Goal: Check status: Check status

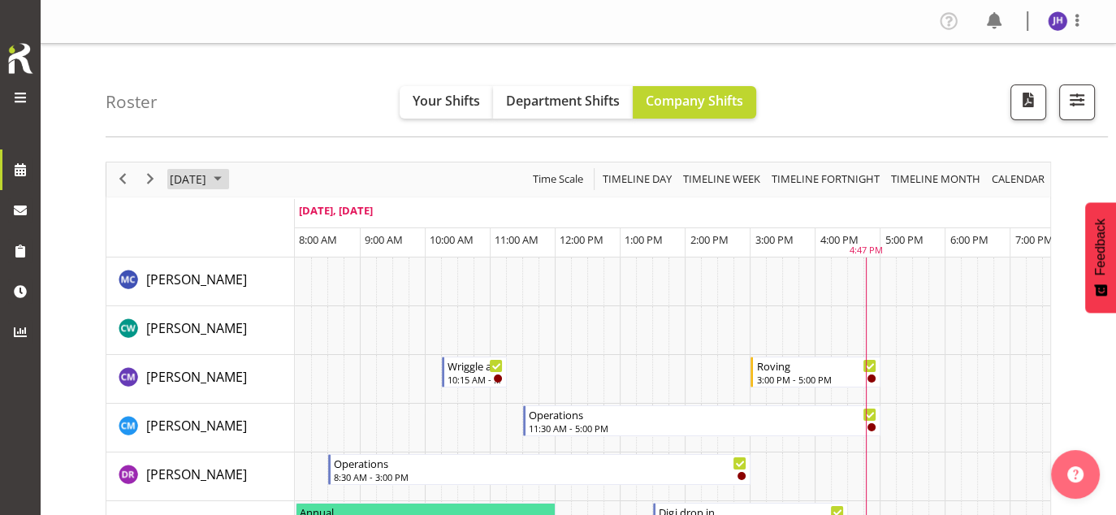
click at [227, 176] on span "September 2025" at bounding box center [217, 179] width 19 height 20
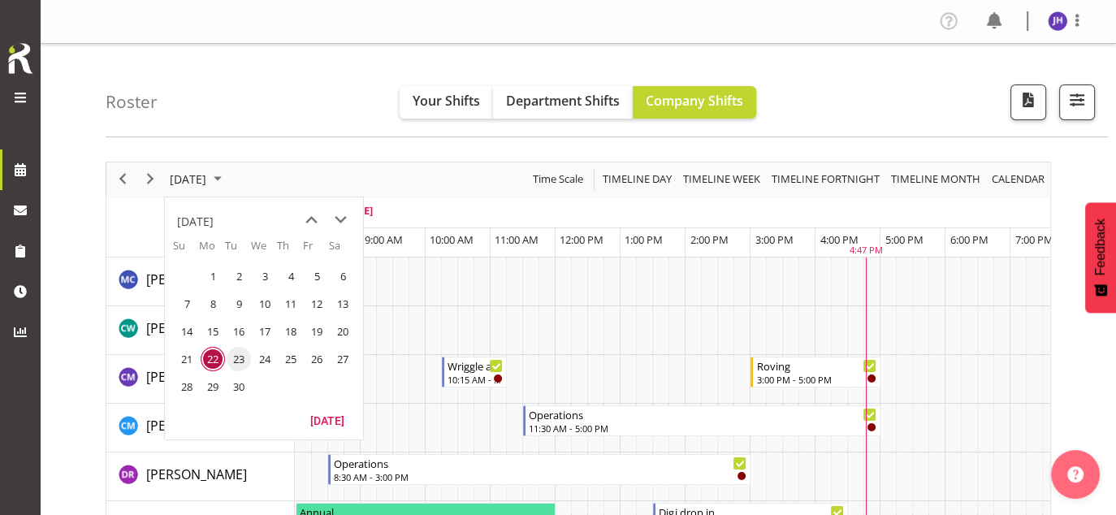
click at [234, 353] on span "23" at bounding box center [239, 359] width 24 height 24
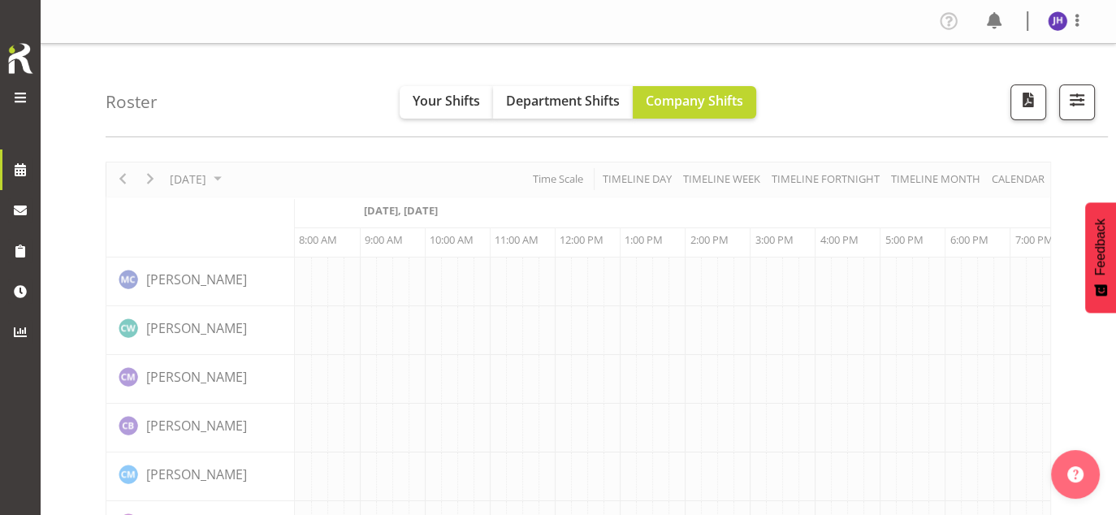
scroll to position [0, 65]
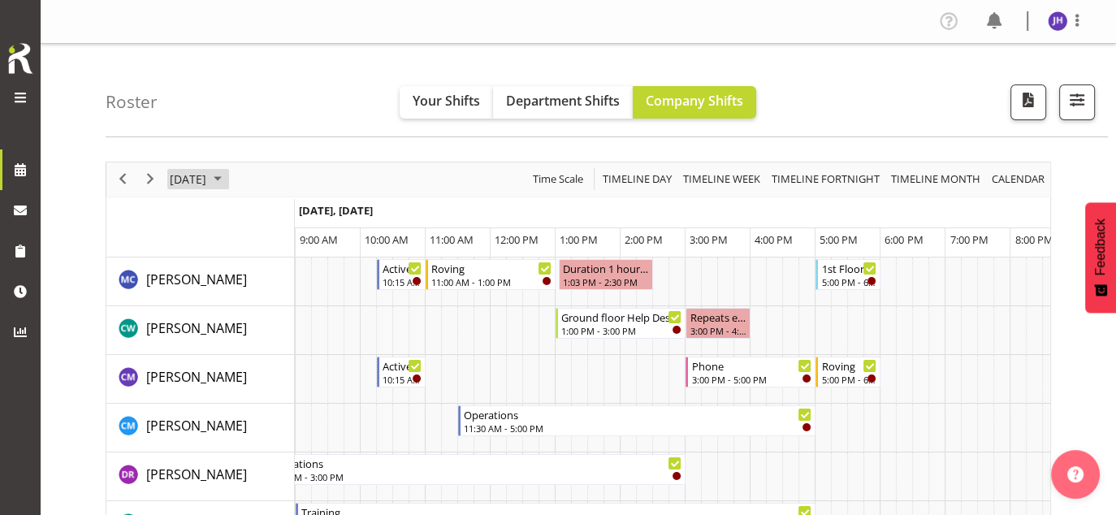
click at [227, 179] on span "September 2025" at bounding box center [217, 179] width 19 height 20
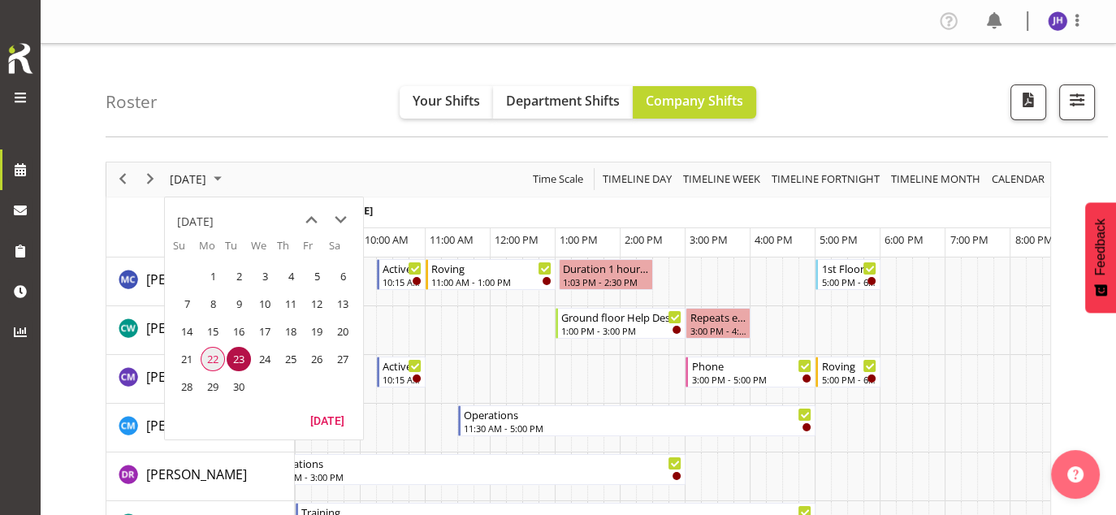
click at [210, 357] on span "22" at bounding box center [213, 359] width 24 height 24
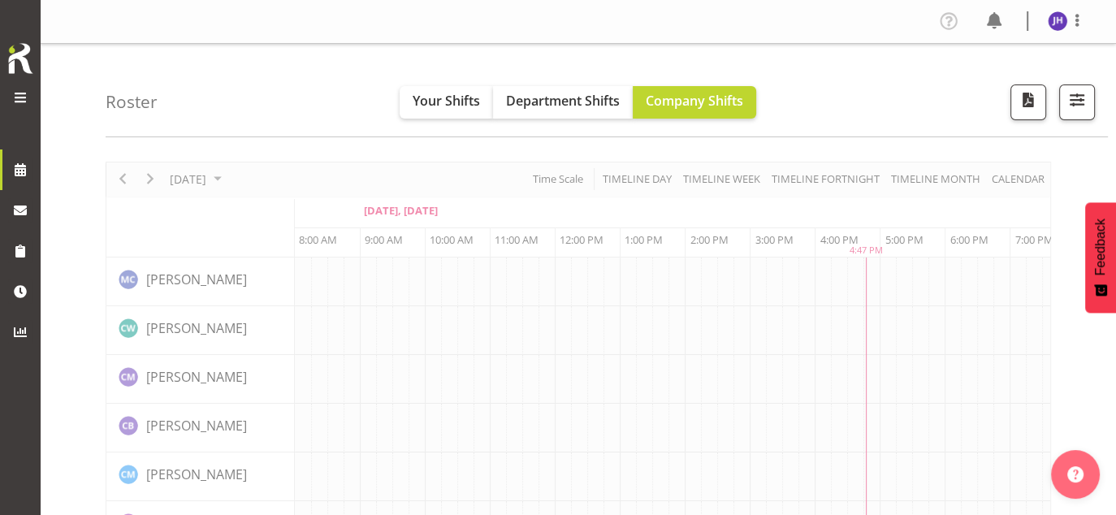
scroll to position [0, 65]
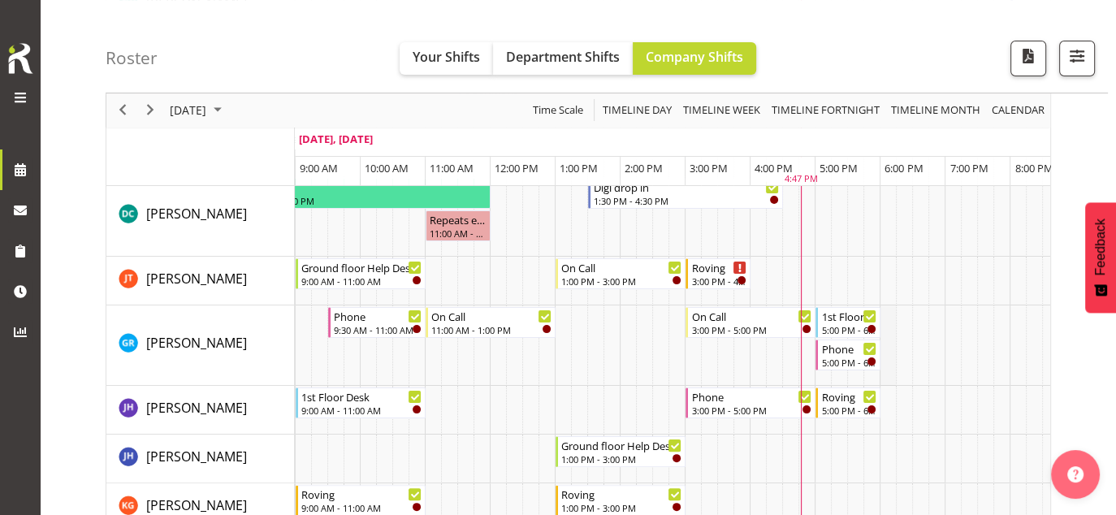
scroll to position [406, 0]
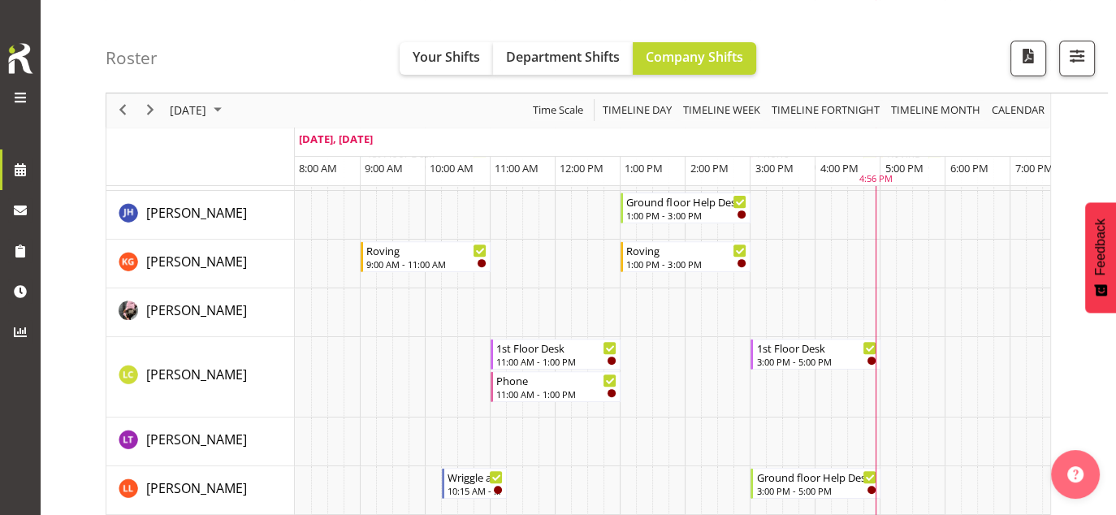
scroll to position [406, 0]
